Goal: Information Seeking & Learning: Find specific fact

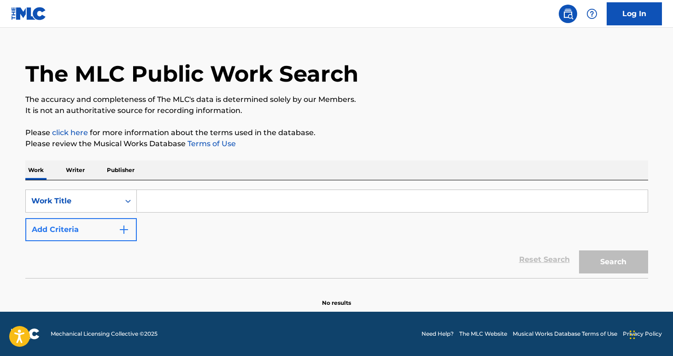
scroll to position [16, 0]
click at [196, 234] on div "SearchWithCriteriaefdaac8d-73df-48b9-9a4a-f10ebc2981ec Work Title Add Criteria" at bounding box center [336, 215] width 623 height 52
click at [101, 232] on button "Add Criteria" at bounding box center [80, 229] width 111 height 23
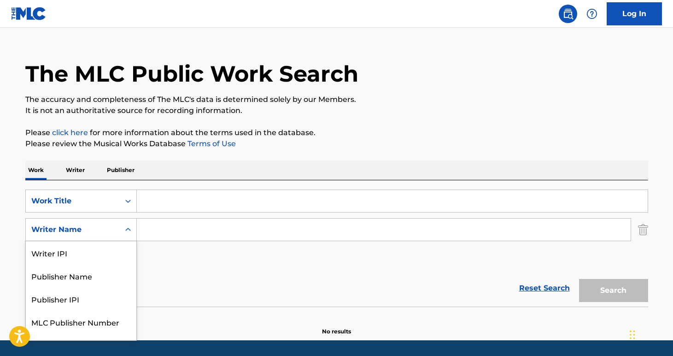
click at [110, 231] on div "Writer Name" at bounding box center [72, 229] width 83 height 11
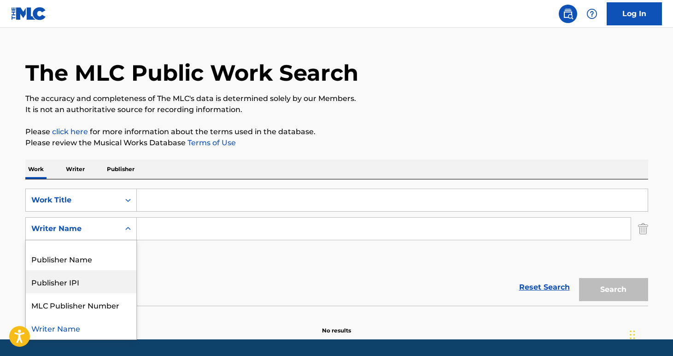
scroll to position [0, 0]
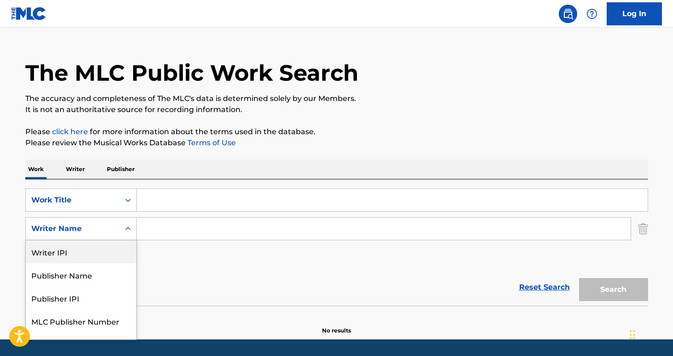
click at [99, 257] on div "Writer IPI" at bounding box center [81, 251] width 111 height 23
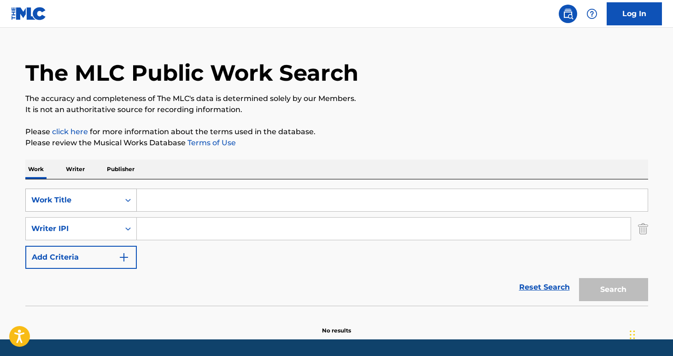
click at [111, 200] on div "Work Title" at bounding box center [72, 199] width 83 height 11
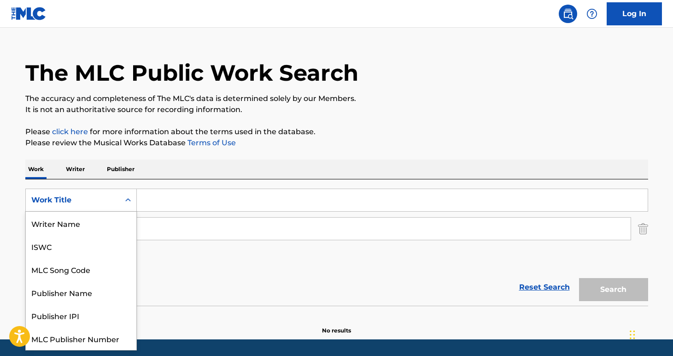
scroll to position [23, 0]
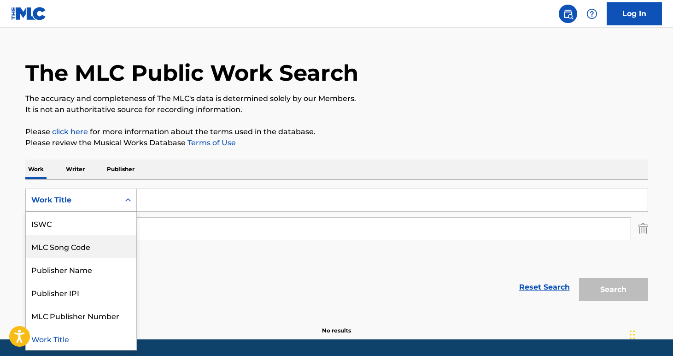
click at [101, 250] on div "MLC Song Code" at bounding box center [81, 245] width 111 height 23
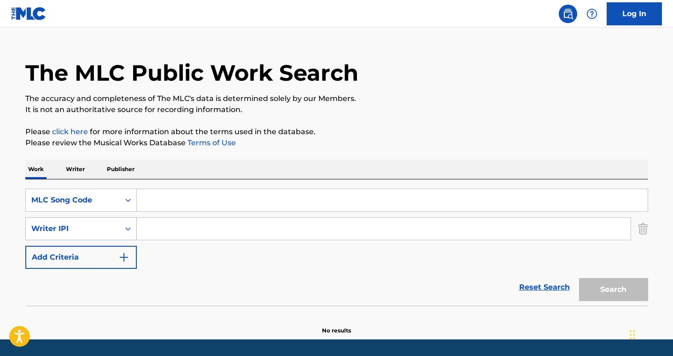
click at [108, 222] on div "Writer IPI" at bounding box center [73, 229] width 94 height 18
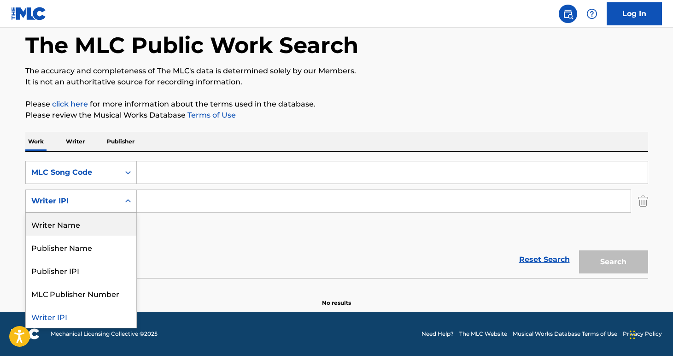
scroll to position [44, 0]
click at [184, 243] on div "Reset Search Search" at bounding box center [336, 259] width 623 height 37
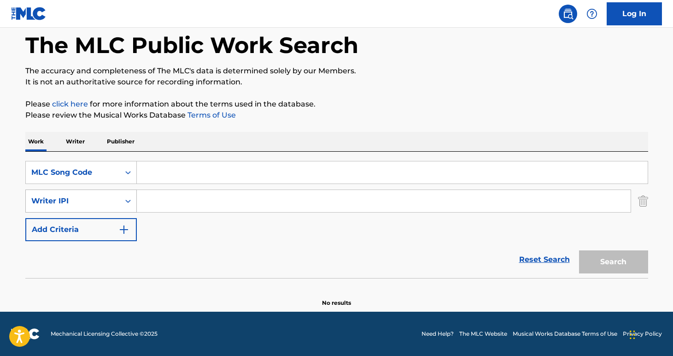
click at [123, 197] on div "Search Form" at bounding box center [128, 201] width 17 height 17
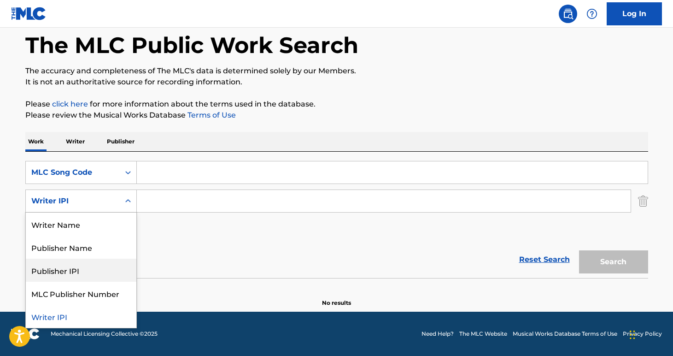
click at [105, 273] on div "Publisher IPI" at bounding box center [81, 269] width 111 height 23
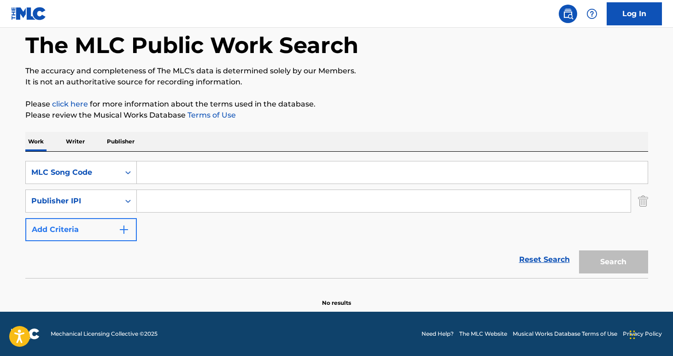
click at [114, 225] on button "Add Criteria" at bounding box center [80, 229] width 111 height 23
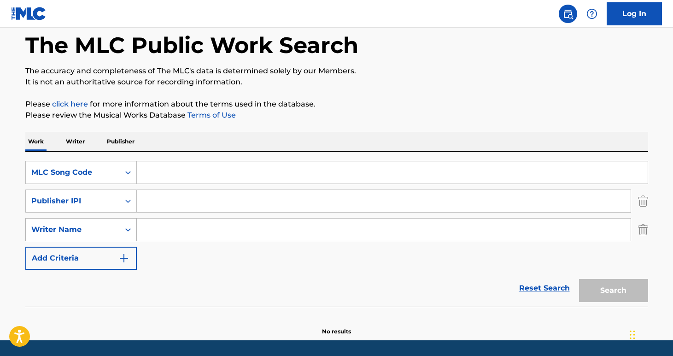
click at [110, 229] on div "Writer Name" at bounding box center [72, 229] width 83 height 11
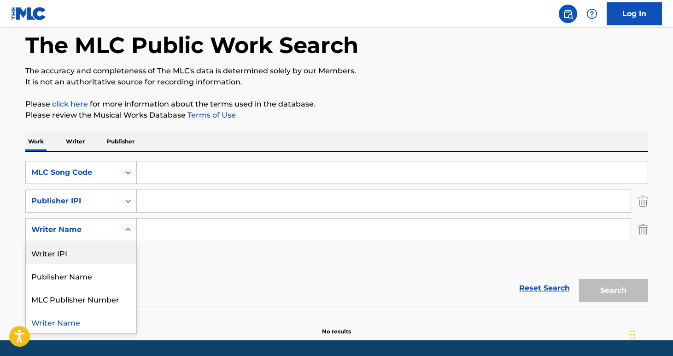
click at [113, 254] on div "Writer IPI" at bounding box center [81, 252] width 111 height 23
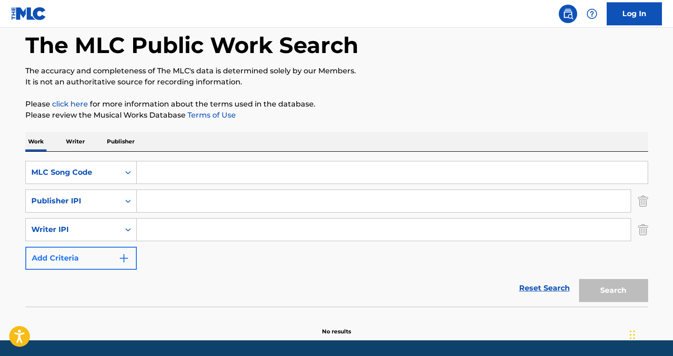
click at [104, 256] on button "Add Criteria" at bounding box center [80, 257] width 111 height 23
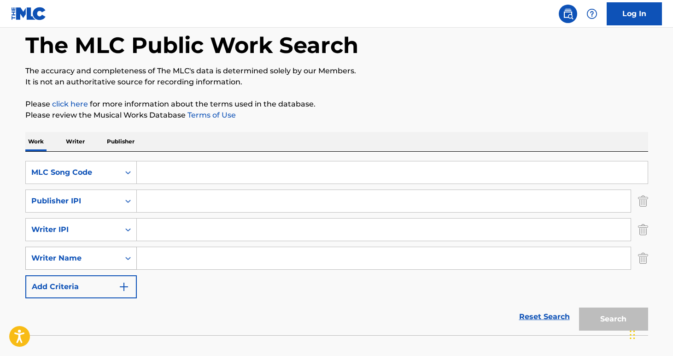
click at [106, 260] on div "Writer Name" at bounding box center [72, 257] width 83 height 11
click at [162, 285] on div "SearchWithCriteria666a2ac7-ec3b-4cbb-bcee-9eefd91eaa28 MLC Song Code SearchWith…" at bounding box center [336, 229] width 623 height 137
click at [104, 285] on button "Add Criteria" at bounding box center [80, 286] width 111 height 23
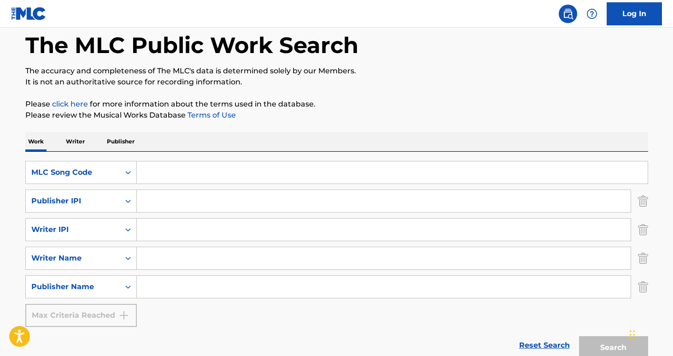
click at [106, 311] on div "Max Criteria Reached" at bounding box center [80, 315] width 111 height 23
click at [142, 319] on div "SearchWithCriteria666a2ac7-ec3b-4cbb-bcee-9eefd91eaa28 MLC Song Code SearchWith…" at bounding box center [336, 244] width 623 height 166
click at [643, 199] on img "Search Form" at bounding box center [643, 200] width 10 height 23
click at [643, 218] on img "Search Form" at bounding box center [643, 229] width 10 height 23
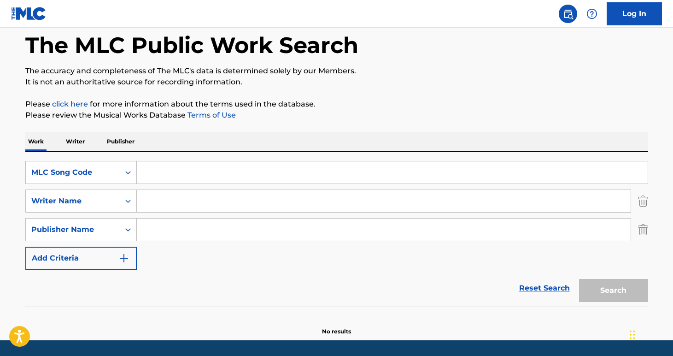
click at [643, 199] on img "Search Form" at bounding box center [643, 200] width 10 height 23
click at [643, 218] on img "Search Form" at bounding box center [643, 229] width 10 height 23
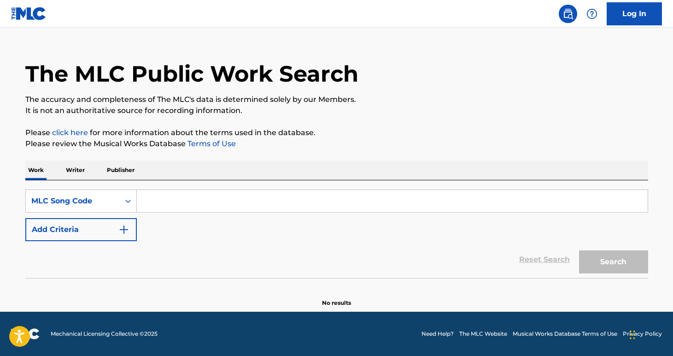
scroll to position [16, 0]
click at [263, 173] on div "Work Writer Publisher" at bounding box center [336, 169] width 623 height 19
click at [121, 161] on p "Publisher" at bounding box center [120, 169] width 33 height 19
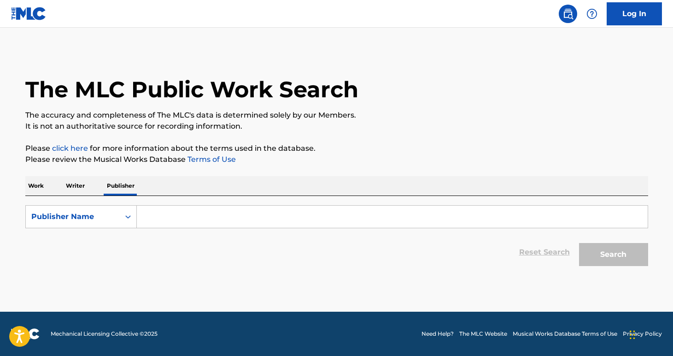
click at [246, 220] on input "Search Form" at bounding box center [392, 216] width 511 height 22
paste input "Everloving Records"
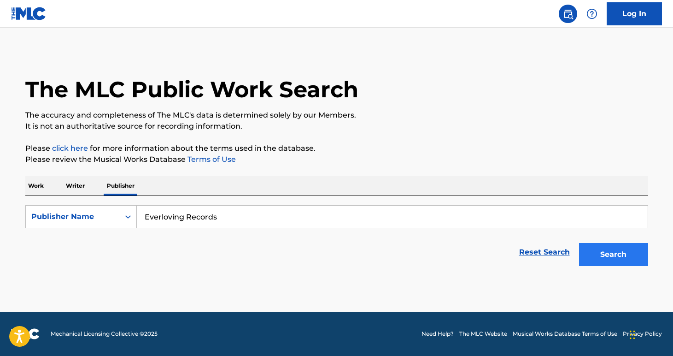
type input "Everloving Records"
click at [609, 253] on button "Search" at bounding box center [613, 254] width 69 height 23
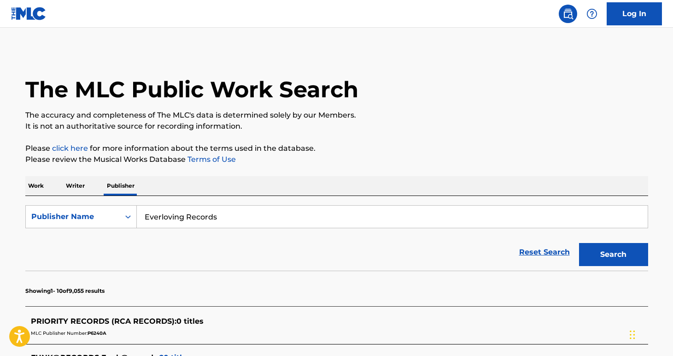
click at [294, 153] on p "Please click here for more information about the terms used in the database." at bounding box center [336, 148] width 623 height 11
